Goal: Transaction & Acquisition: Purchase product/service

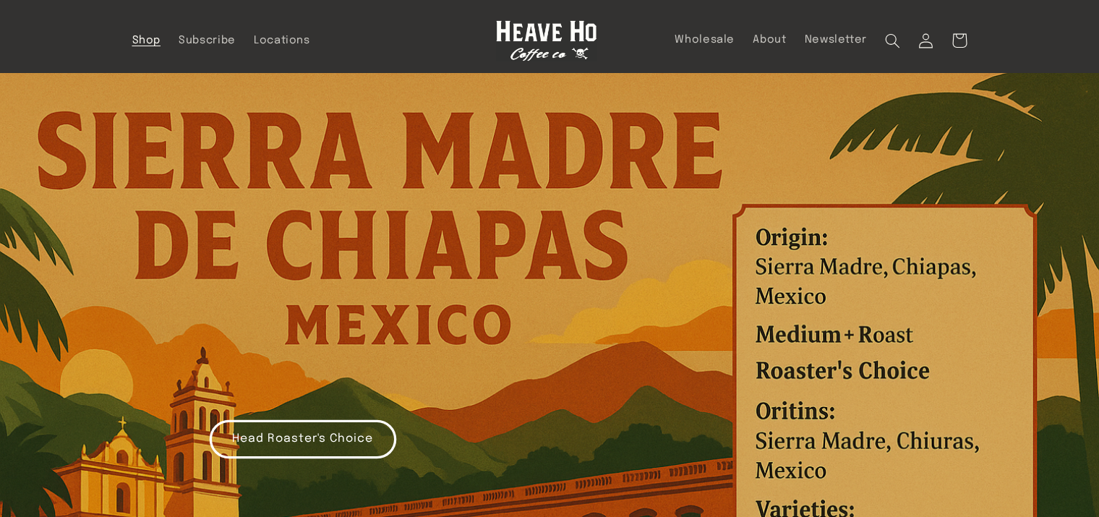
click at [132, 40] on span "Shop" at bounding box center [146, 41] width 29 height 14
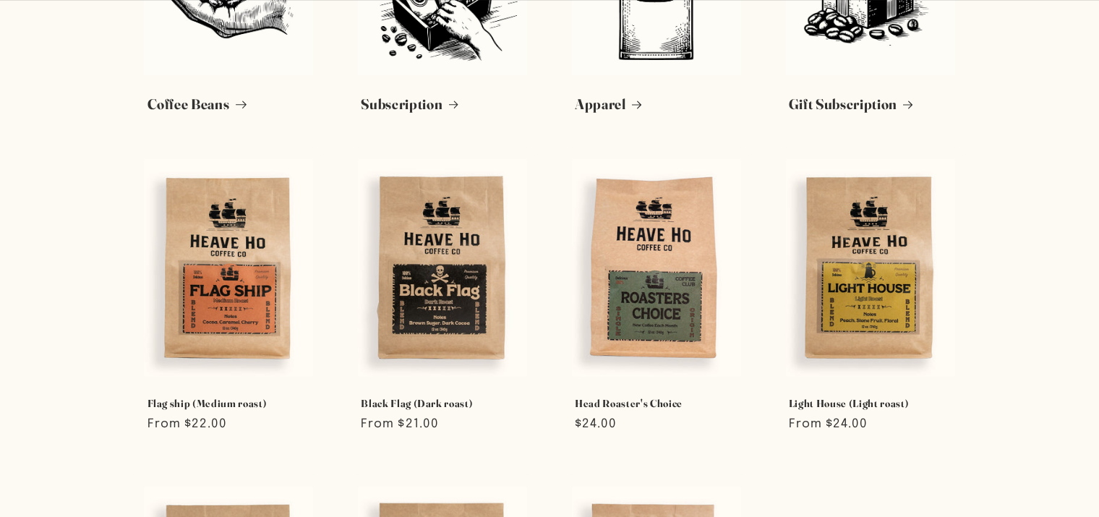
scroll to position [244, 0]
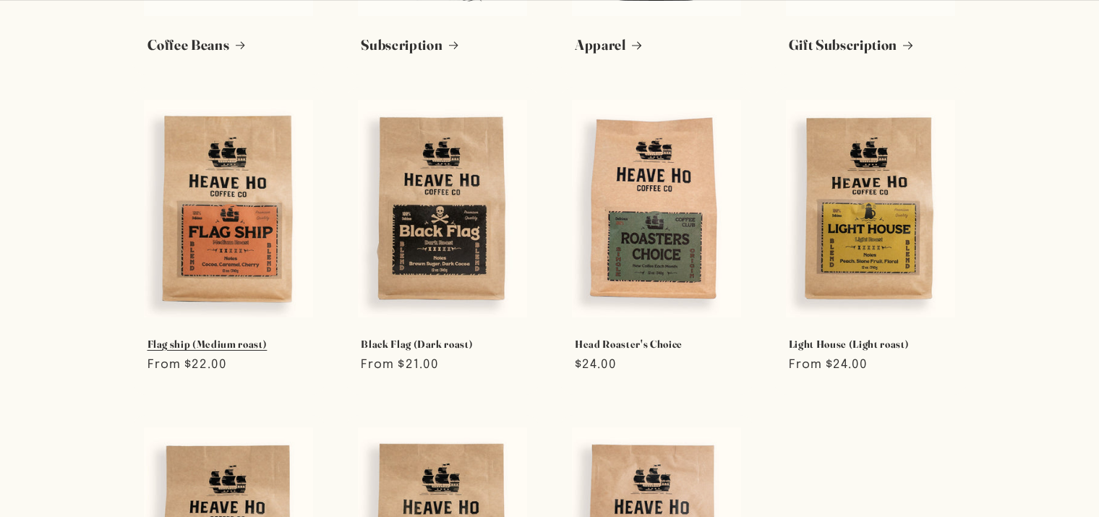
click at [175, 338] on link "Flag ship (Medium roast)" at bounding box center [228, 344] width 163 height 13
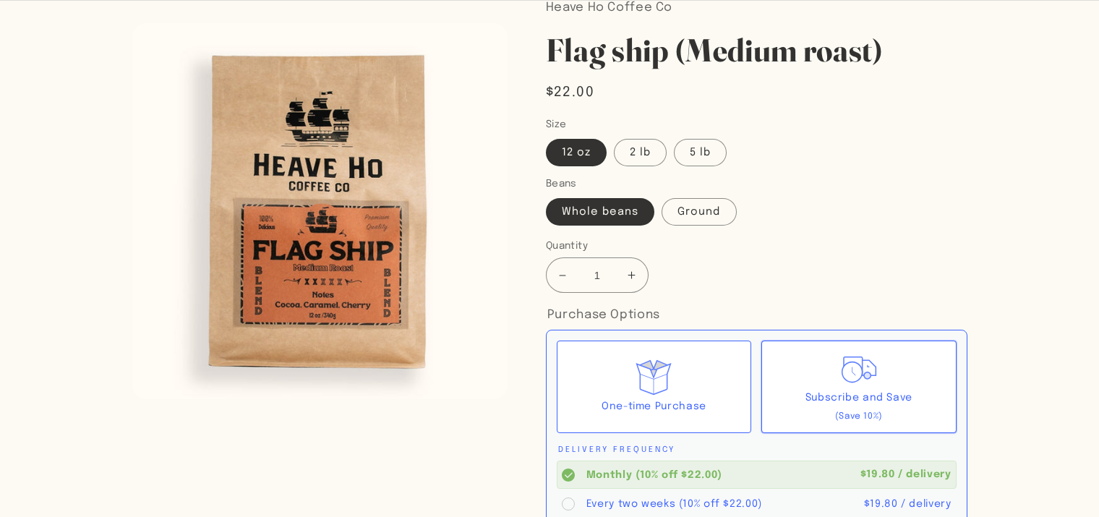
scroll to position [124, 0]
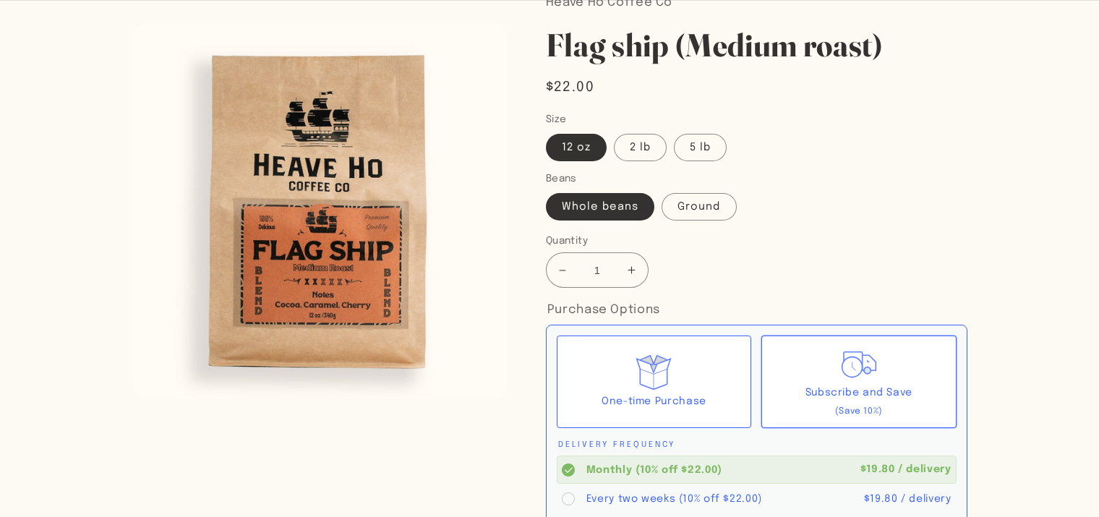
click at [648, 288] on button "Increase quantity for Flag ship (Medium roast)" at bounding box center [631, 269] width 33 height 35
type input "3"
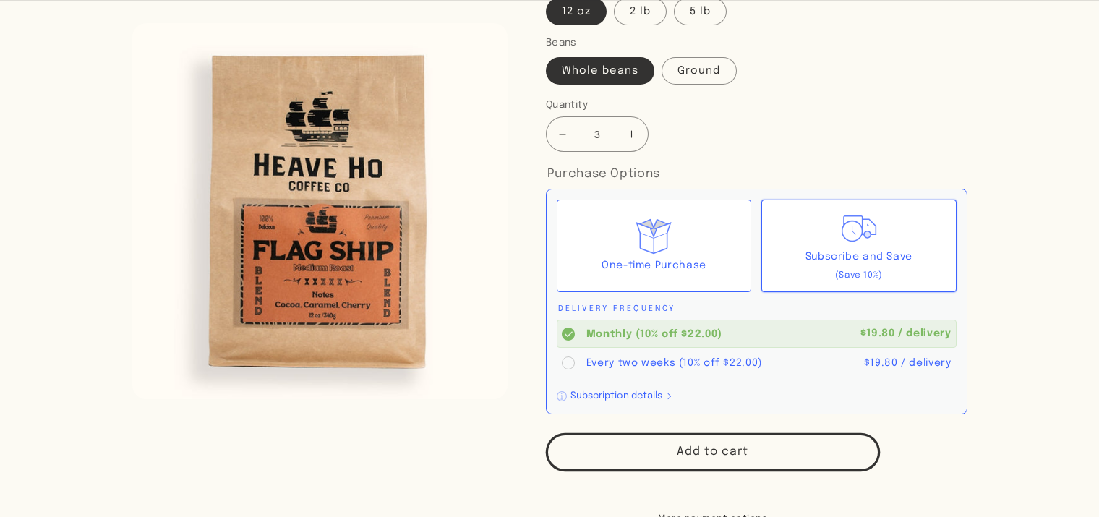
scroll to position [278, 0]
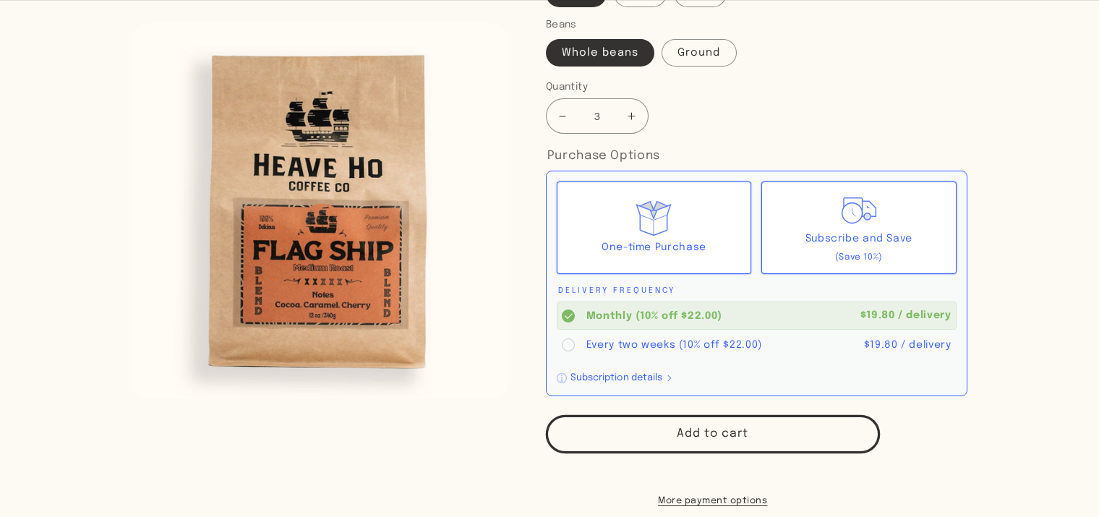
click at [658, 239] on icon at bounding box center [653, 218] width 40 height 40
click at [0, 0] on input "One-time Purchase" at bounding box center [0, 0] width 0 height 0
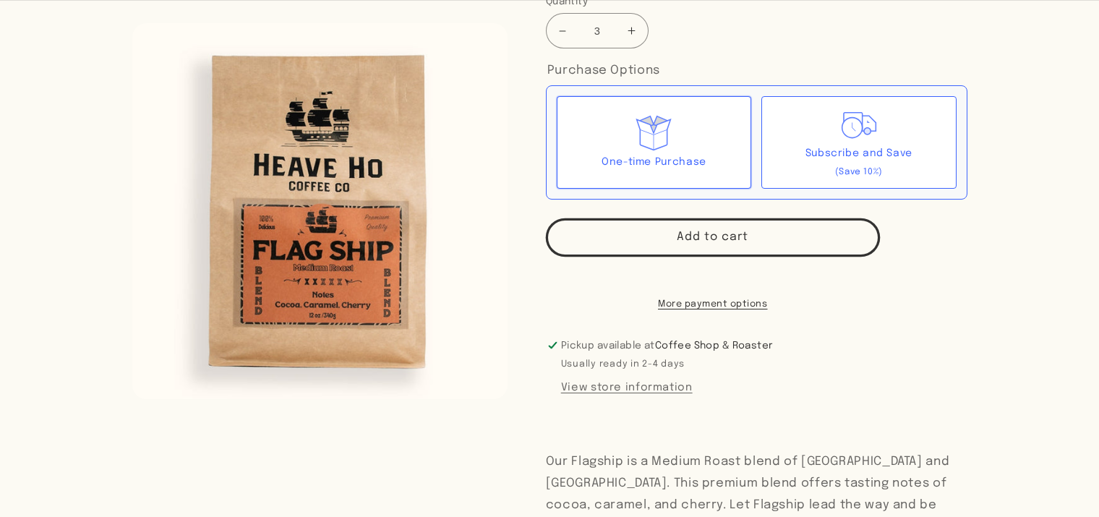
scroll to position [365, 0]
click at [664, 255] on button "Add to cart" at bounding box center [713, 236] width 334 height 38
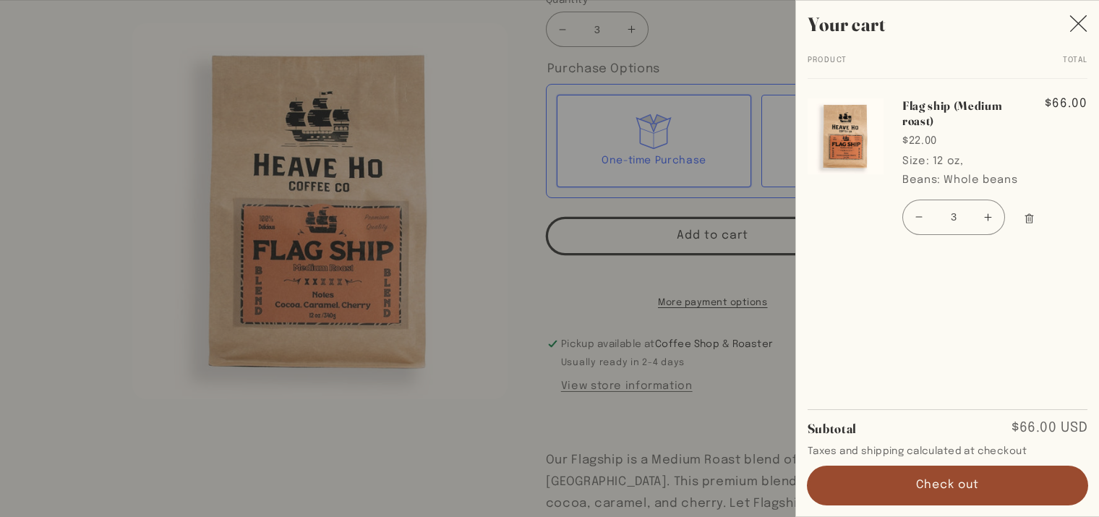
click at [883, 474] on button "Check out" at bounding box center [947, 485] width 280 height 38
